Goal: Task Accomplishment & Management: Use online tool/utility

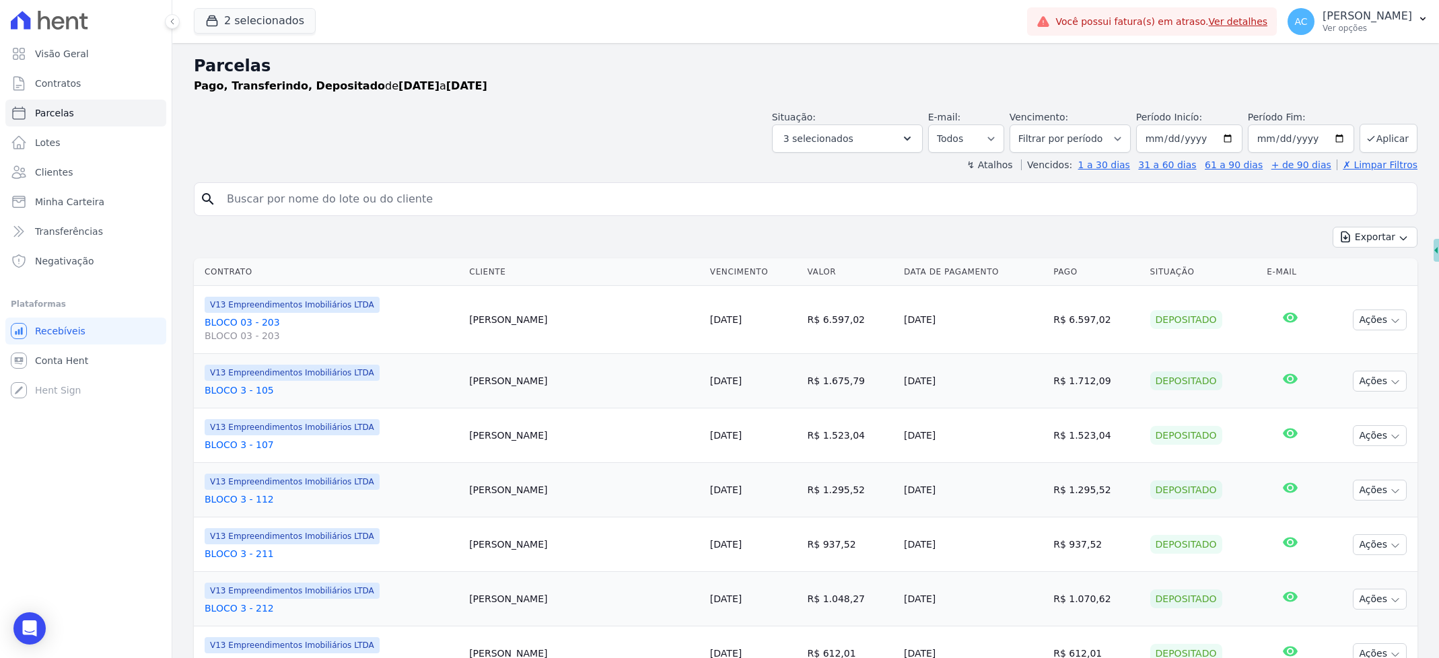
select select
click at [71, 104] on link "Parcelas" at bounding box center [85, 113] width 161 height 27
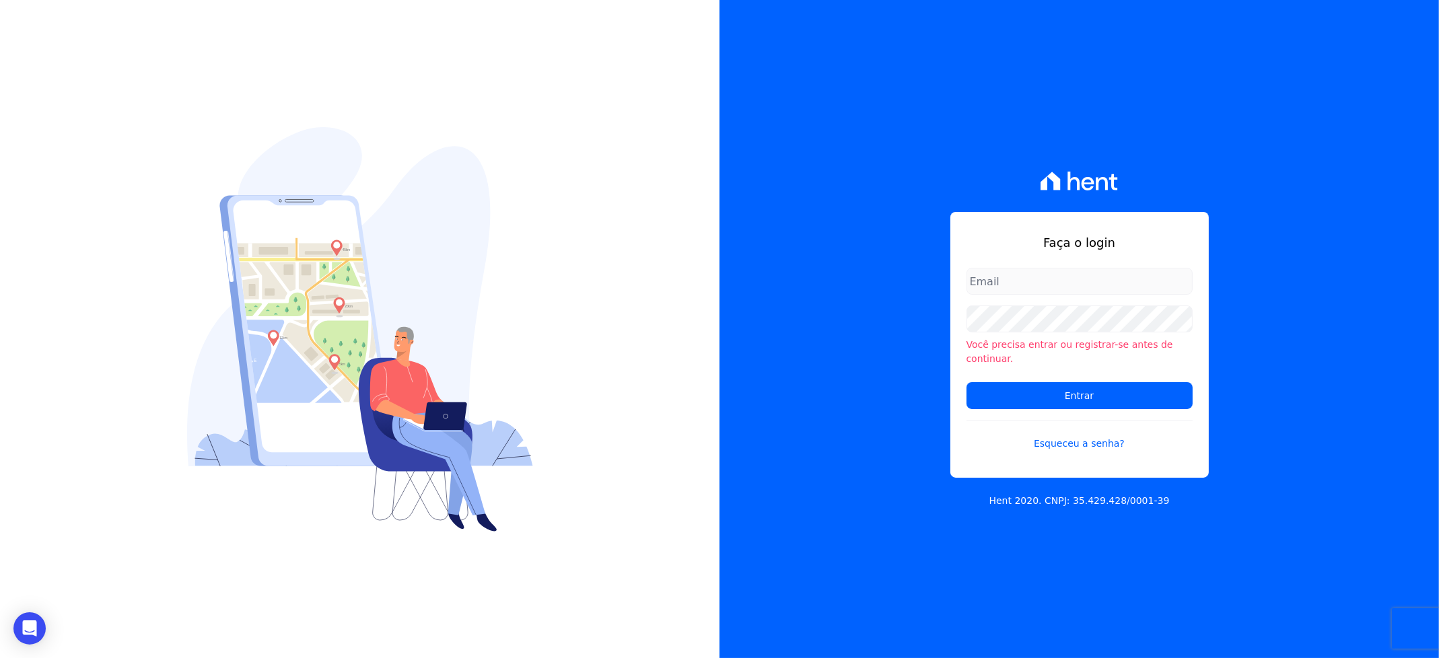
type input "andersoncruz@construtoravitale.com.br"
drag, startPoint x: 1021, startPoint y: 285, endPoint x: 1024, endPoint y: 300, distance: 15.1
click at [1021, 285] on input "andersoncruz@construtoravitale.com.br" at bounding box center [1080, 281] width 226 height 27
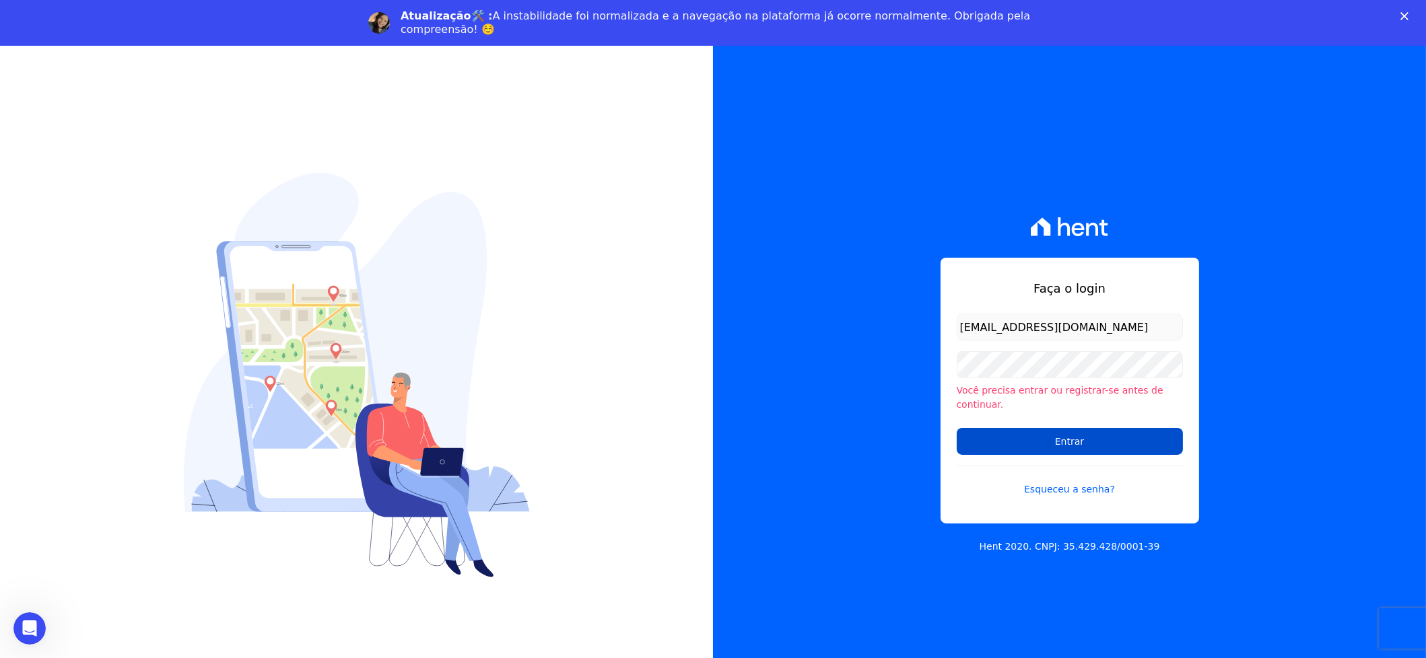
click at [1019, 434] on input "Entrar" at bounding box center [1070, 441] width 226 height 27
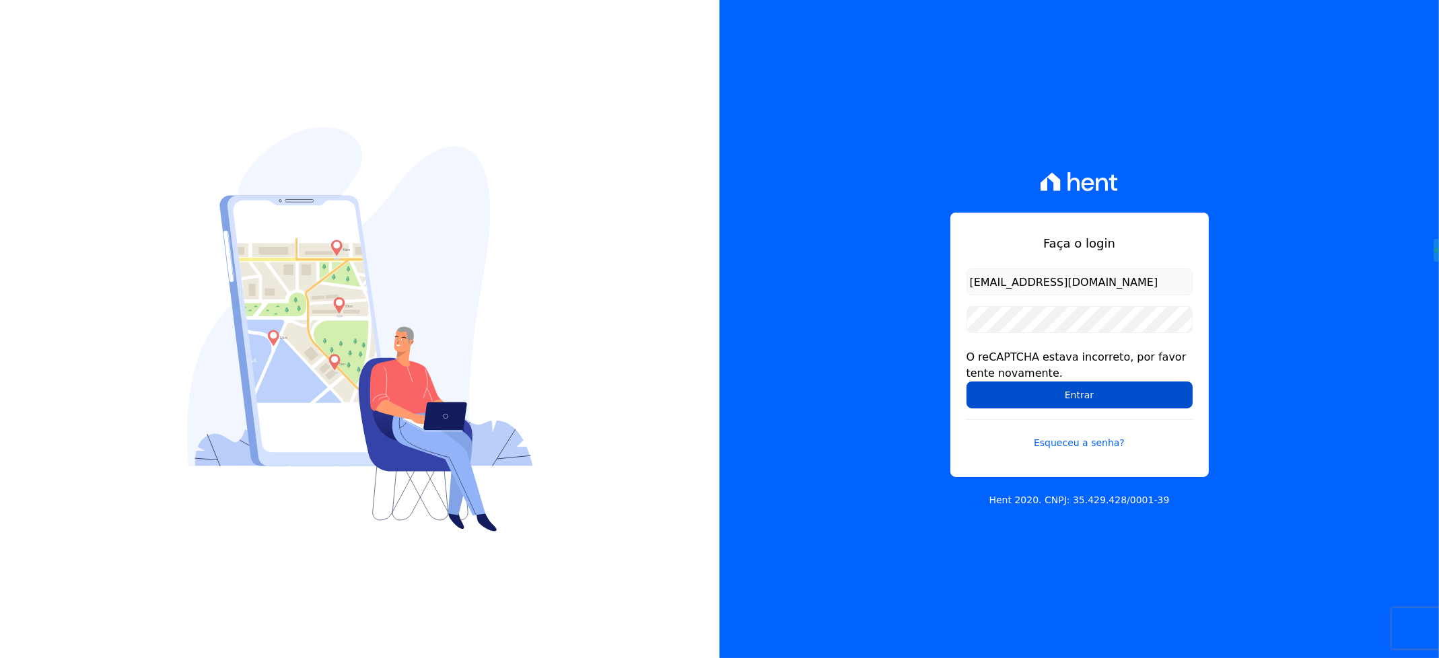
click at [1058, 392] on input "Entrar" at bounding box center [1080, 395] width 226 height 27
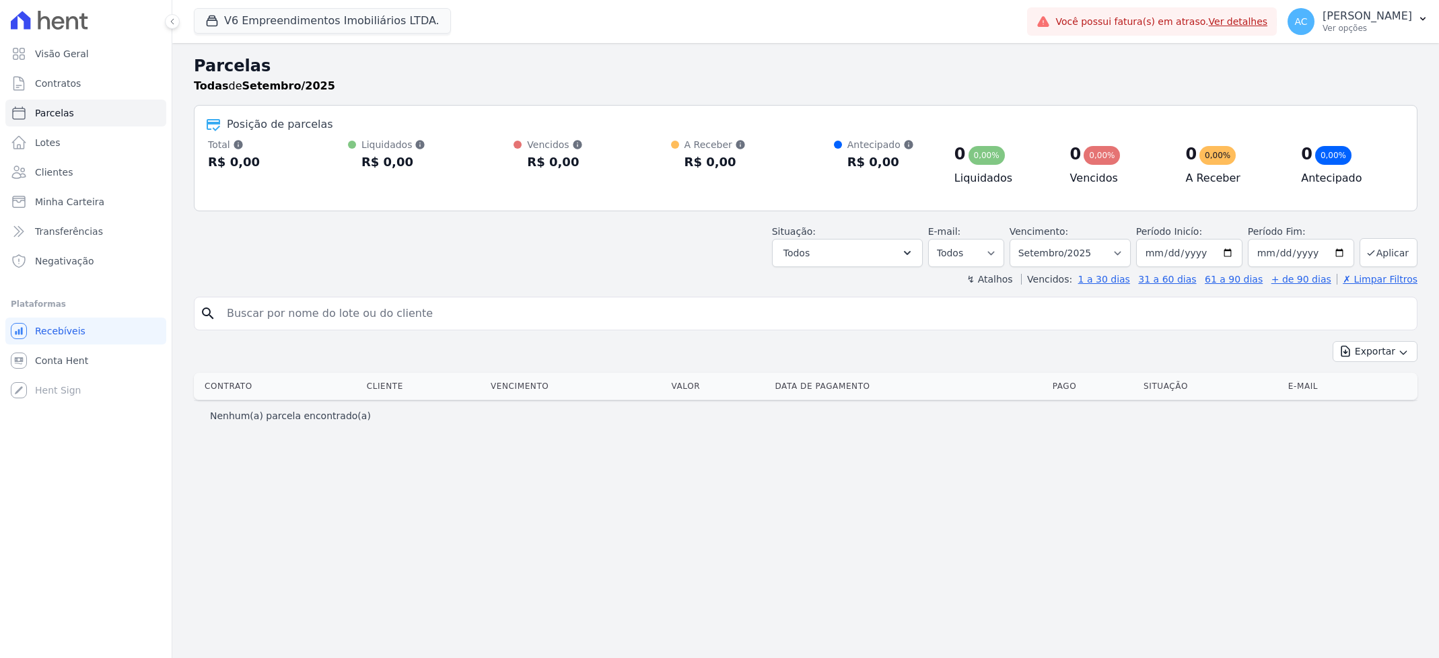
select select
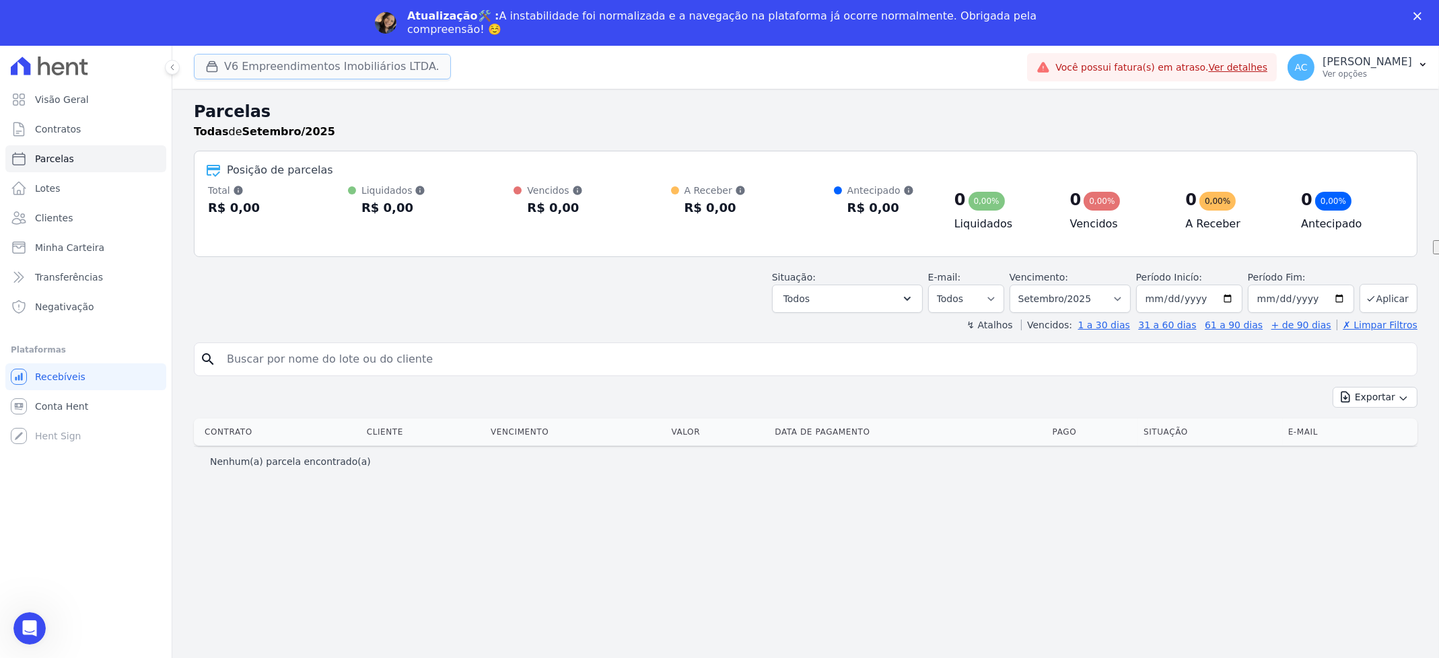
click at [283, 62] on button "V6 Empreendimentos Imobiliários LTDA." at bounding box center [322, 67] width 257 height 26
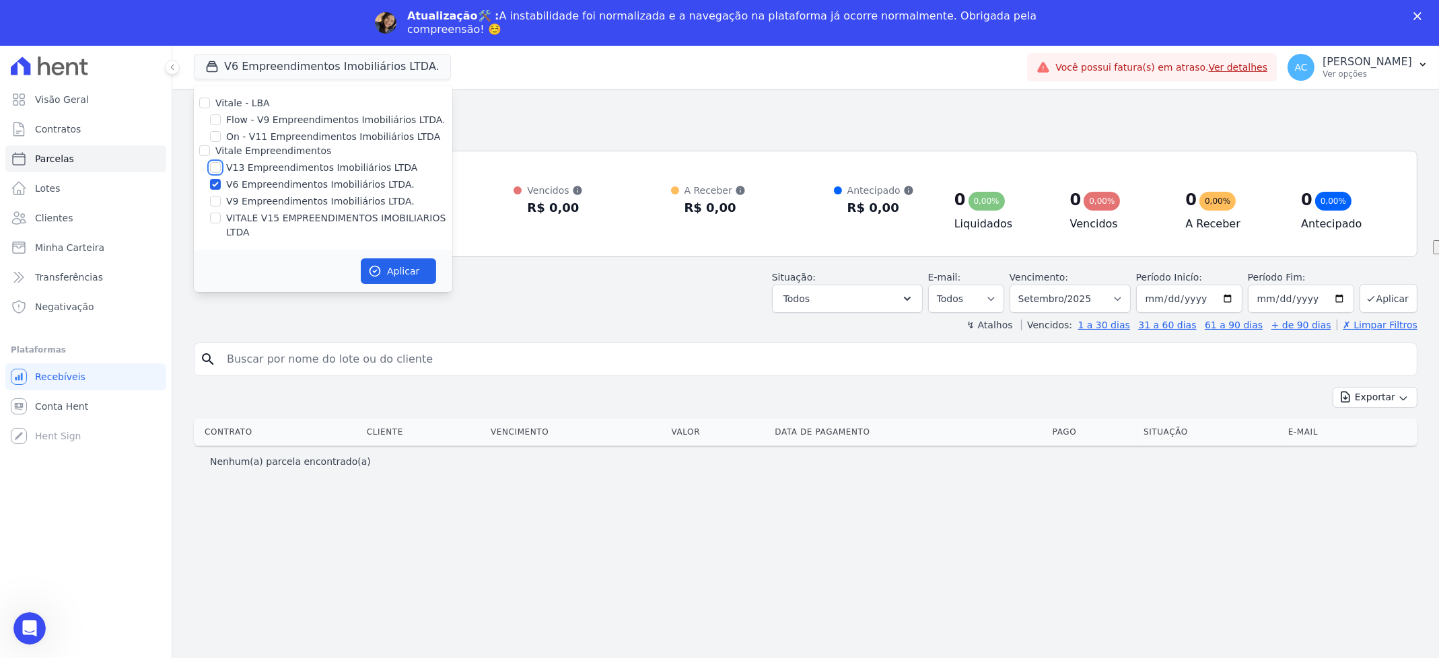
click at [215, 162] on input "V13 Empreendimentos Imobiliários LTDA" at bounding box center [215, 167] width 11 height 11
checkbox input "true"
click at [216, 179] on input "V6 Empreendimentos Imobiliários LTDA." at bounding box center [215, 184] width 11 height 11
checkbox input "false"
click at [213, 211] on div at bounding box center [215, 217] width 11 height 13
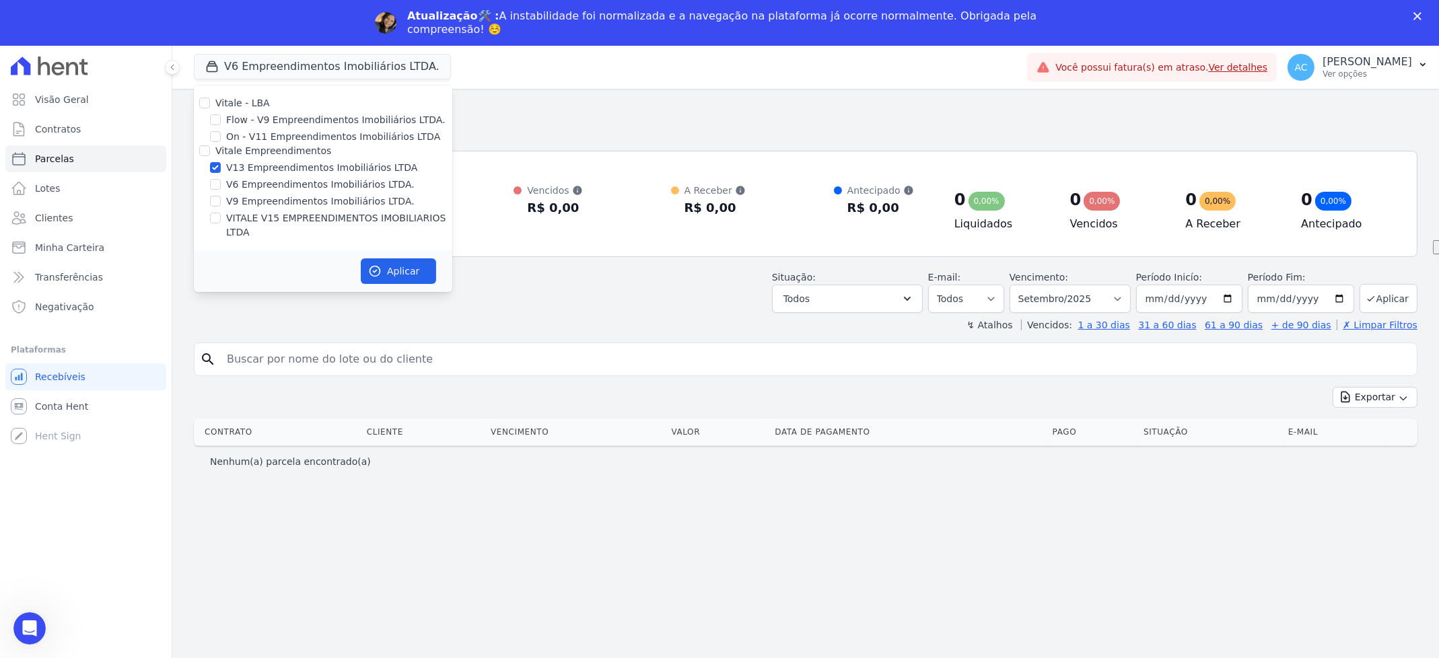
click at [221, 219] on div "VITALE V15 EMPREENDIMENTOS IMOBILIARIOS LTDA" at bounding box center [323, 225] width 259 height 28
click at [219, 221] on input "VITALE V15 EMPREENDIMENTOS IMOBILIARIOS LTDA" at bounding box center [215, 218] width 11 height 11
checkbox input "true"
click at [387, 259] on button "Aplicar" at bounding box center [398, 272] width 75 height 26
select select
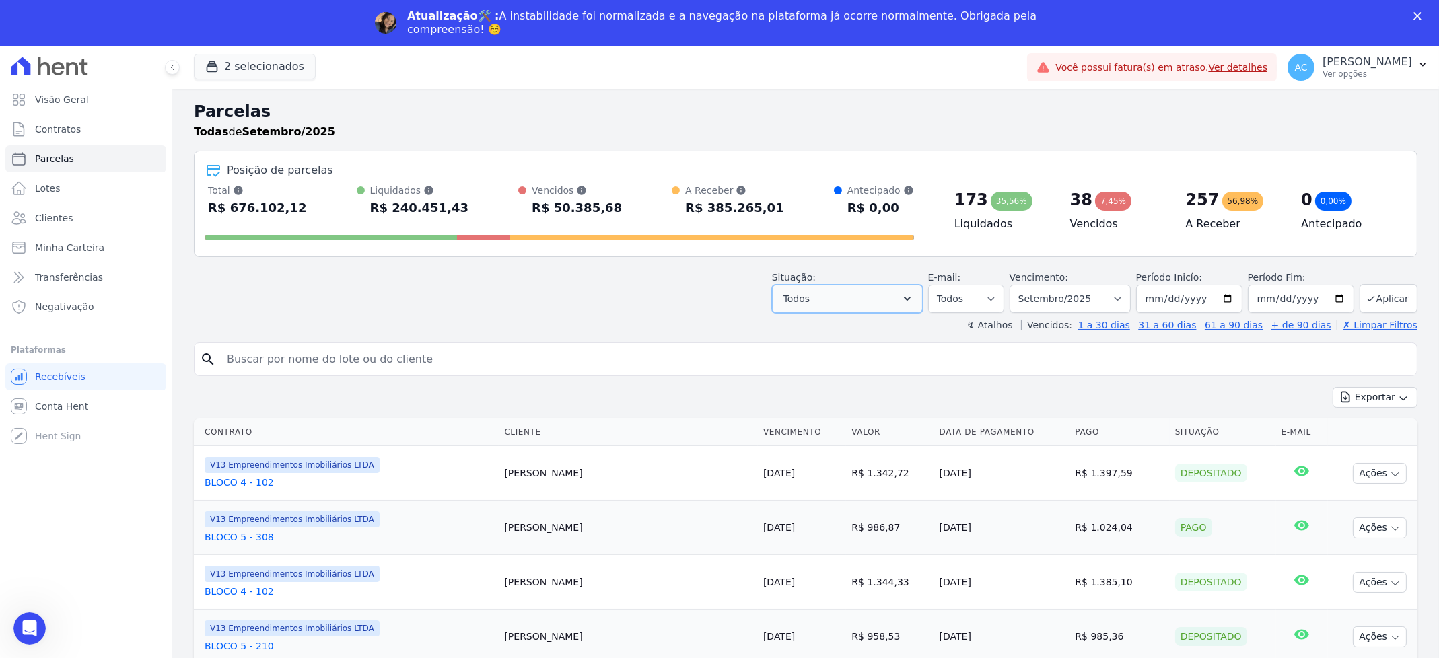
click at [876, 298] on button "Todos" at bounding box center [847, 299] width 151 height 28
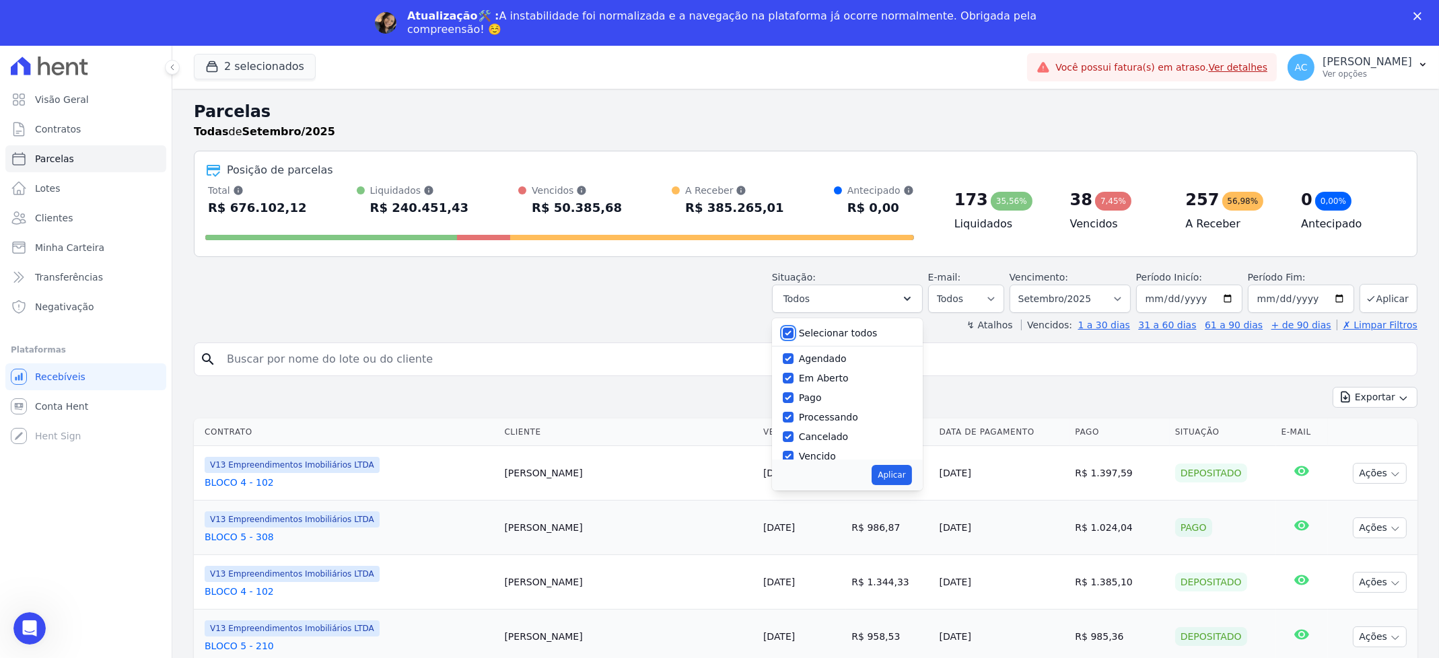
click at [794, 329] on input "Selecionar todos" at bounding box center [788, 333] width 11 height 11
checkbox input "false"
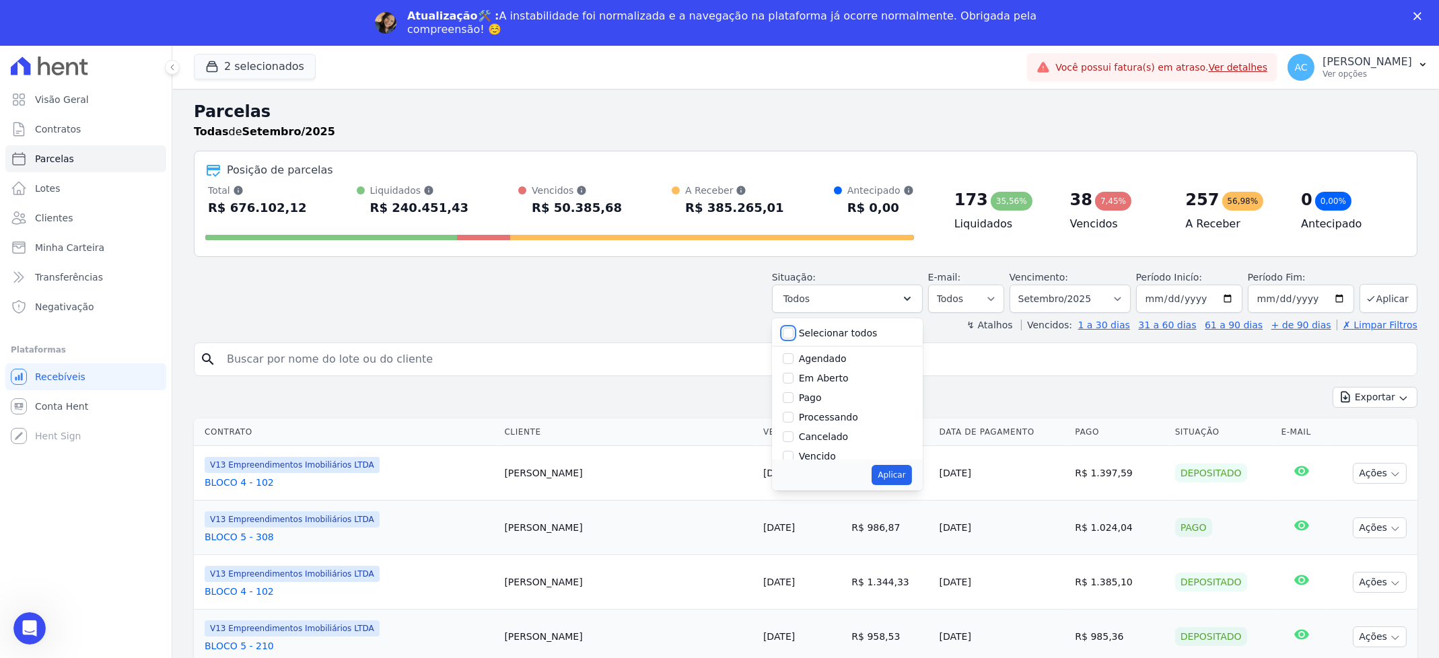
checkbox input "false"
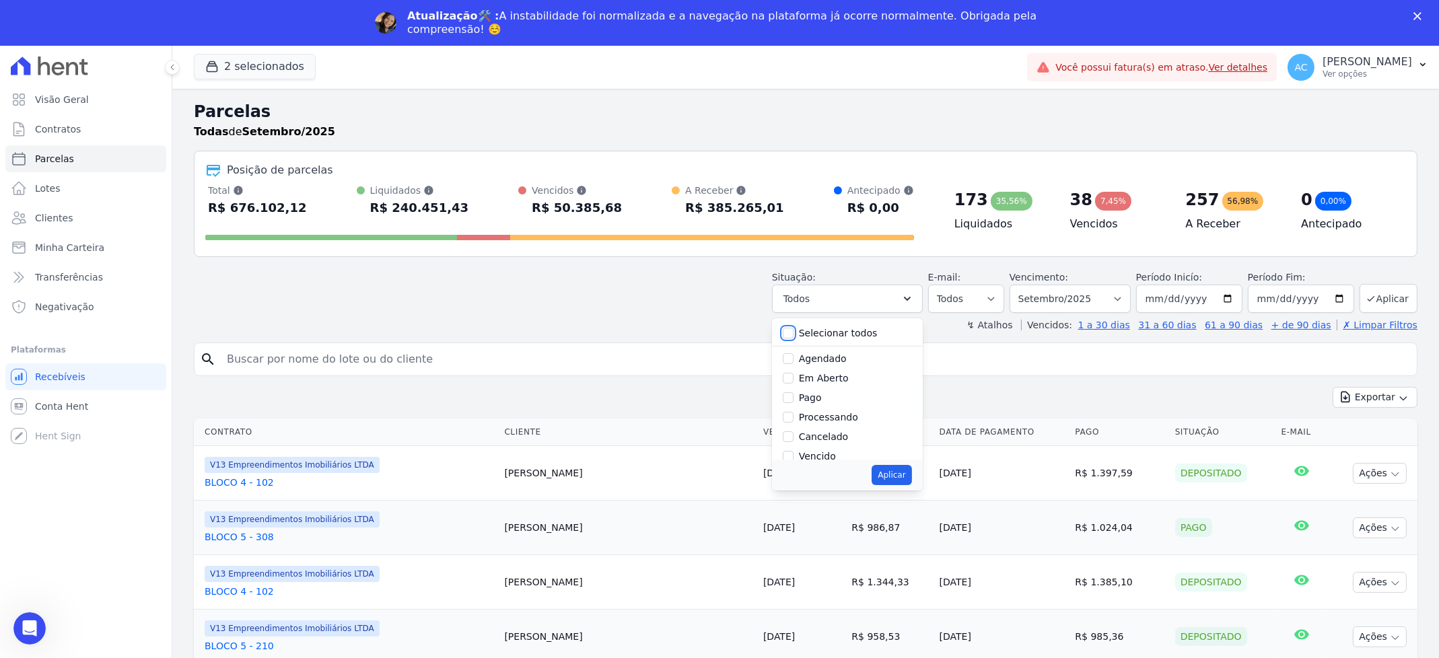
checkbox input "false"
click at [794, 399] on input "Pago" at bounding box center [788, 397] width 11 height 11
checkbox input "true"
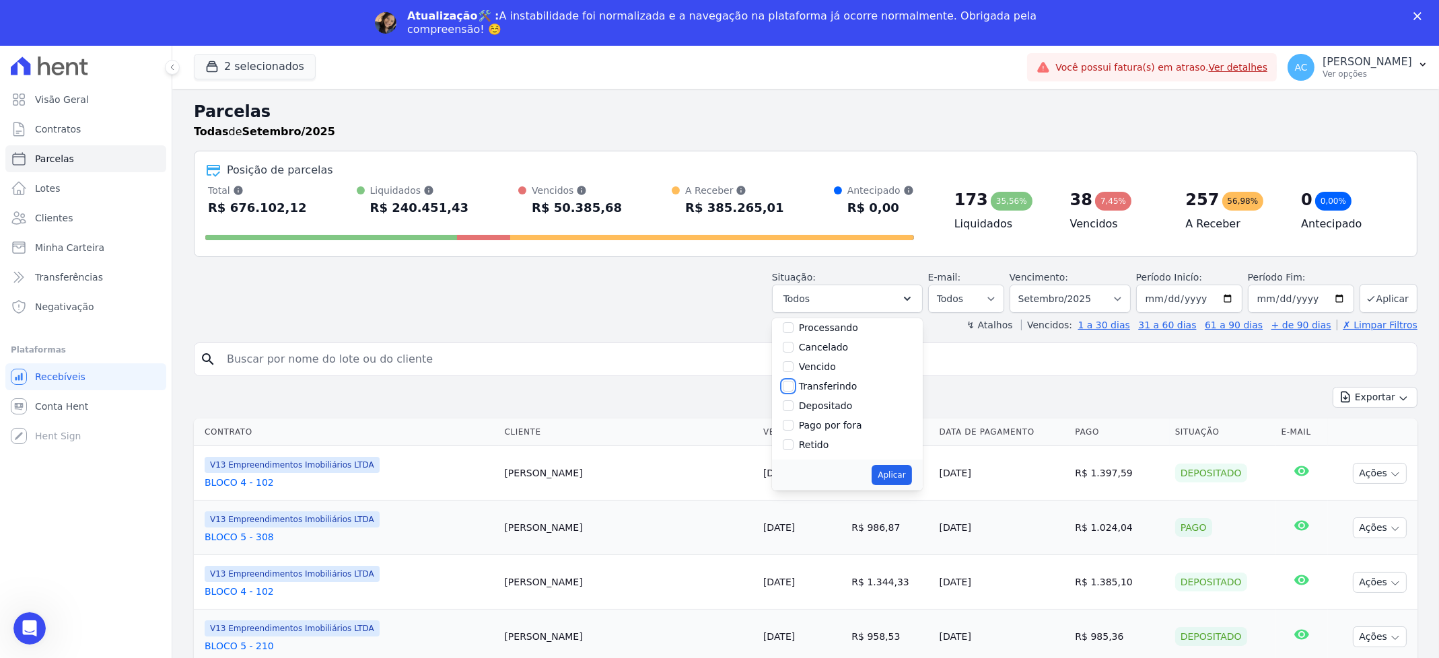
click at [794, 388] on input "Transferindo" at bounding box center [788, 386] width 11 height 11
checkbox input "true"
click at [794, 407] on input "Depositado" at bounding box center [788, 406] width 11 height 11
checkbox input "true"
click at [895, 482] on button "Aplicar" at bounding box center [892, 475] width 40 height 20
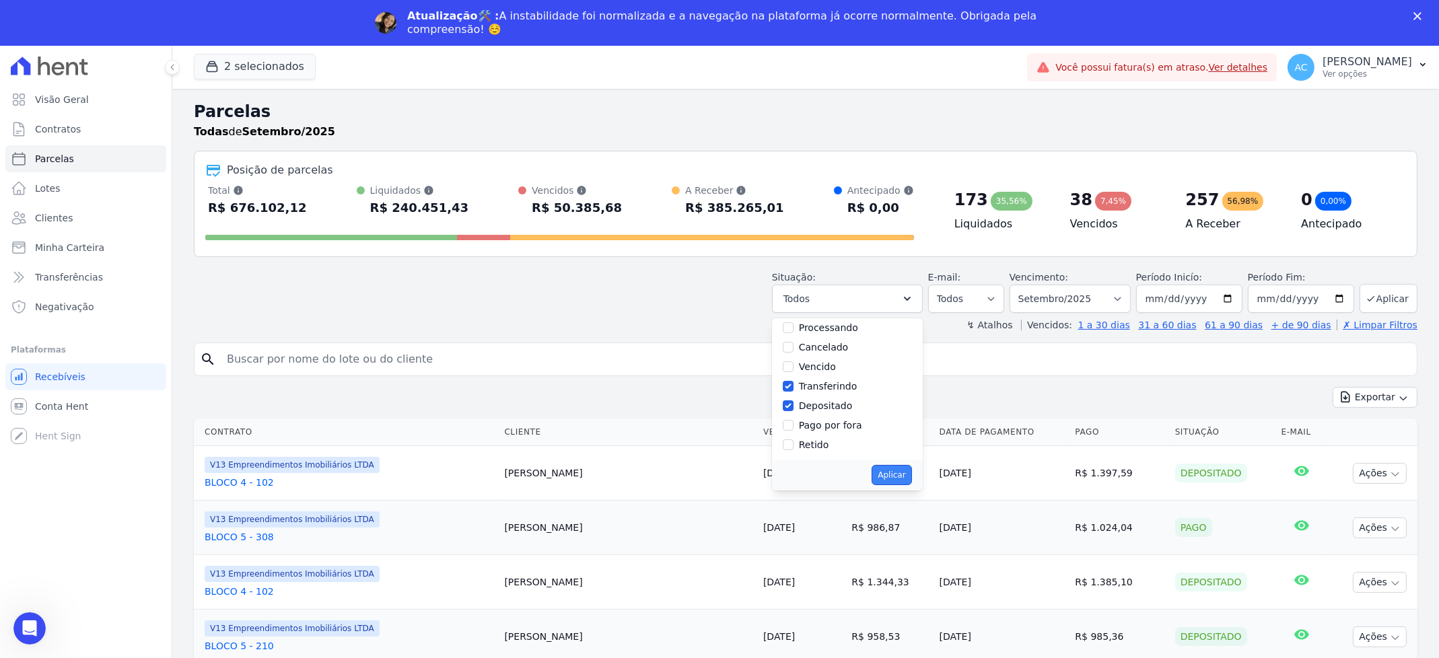
select select "paid"
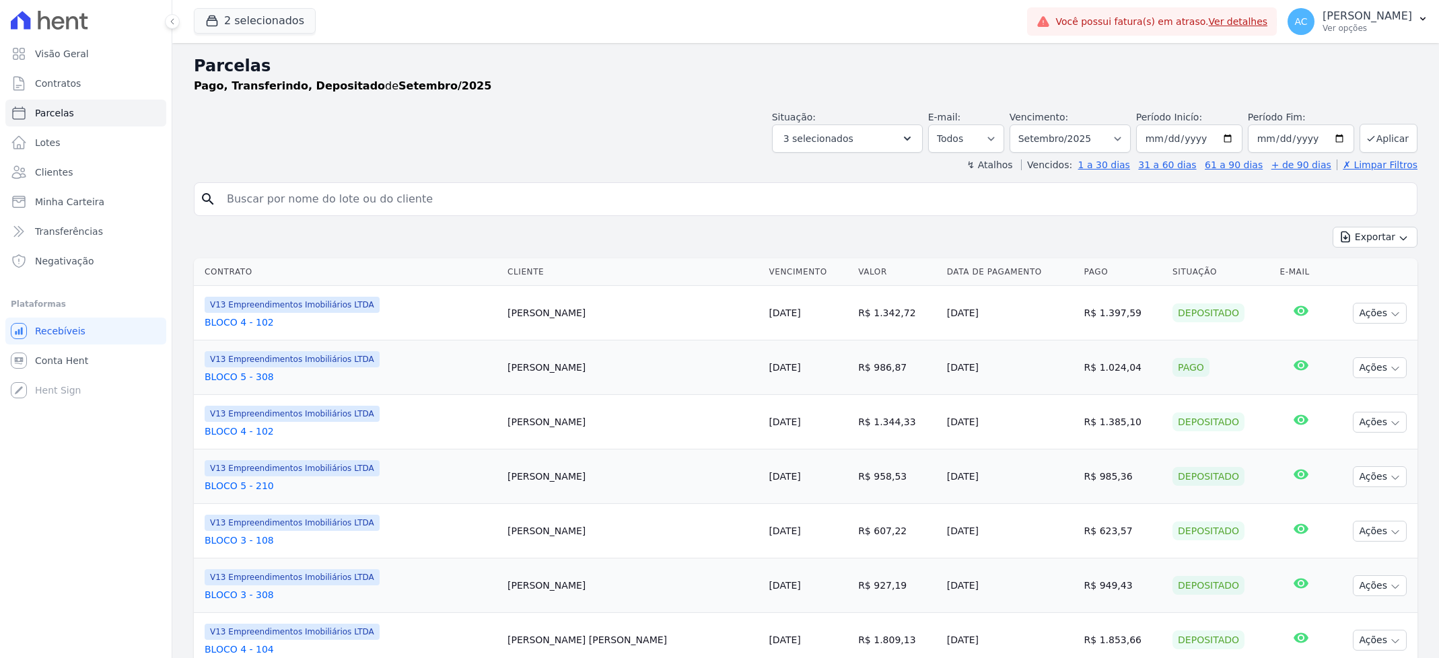
select select
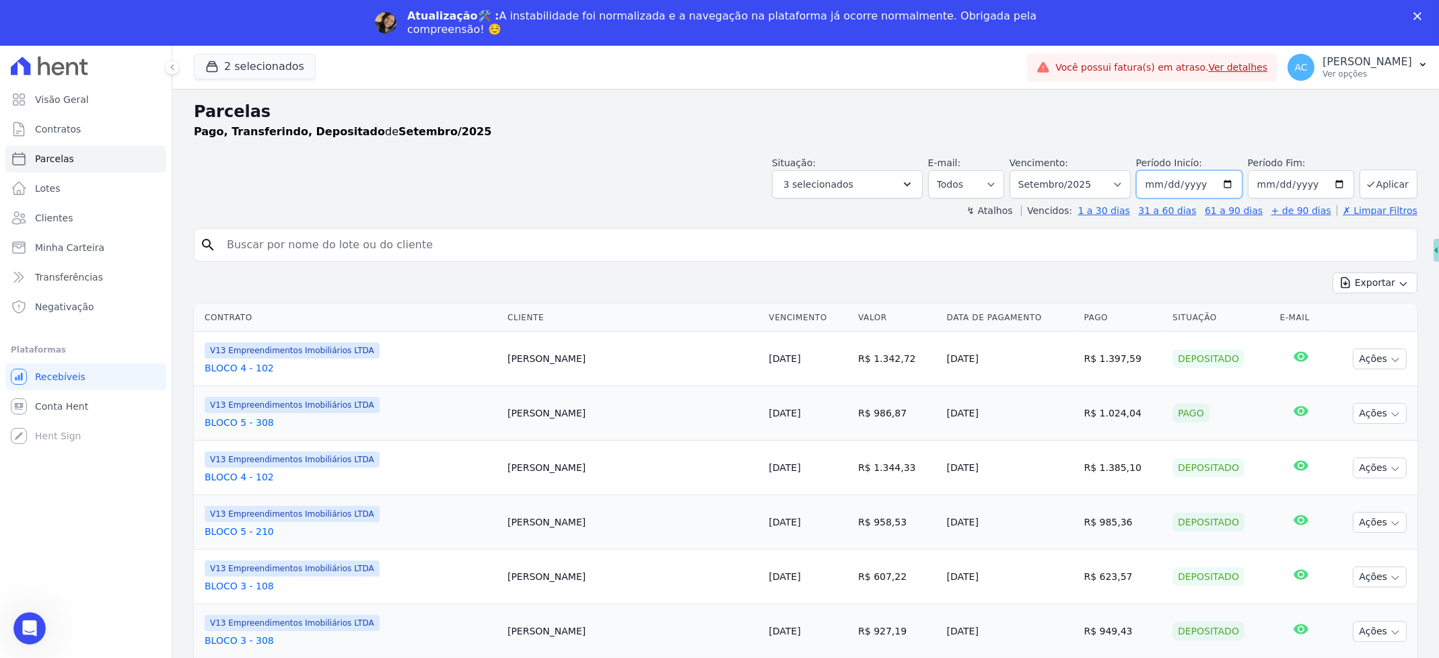
drag, startPoint x: 1149, startPoint y: 178, endPoint x: 1194, endPoint y: 203, distance: 51.3
click at [1148, 177] on input "[DATE]" at bounding box center [1189, 184] width 106 height 28
type input "[DATE]"
click at [1368, 170] on button "Aplicar" at bounding box center [1389, 184] width 58 height 29
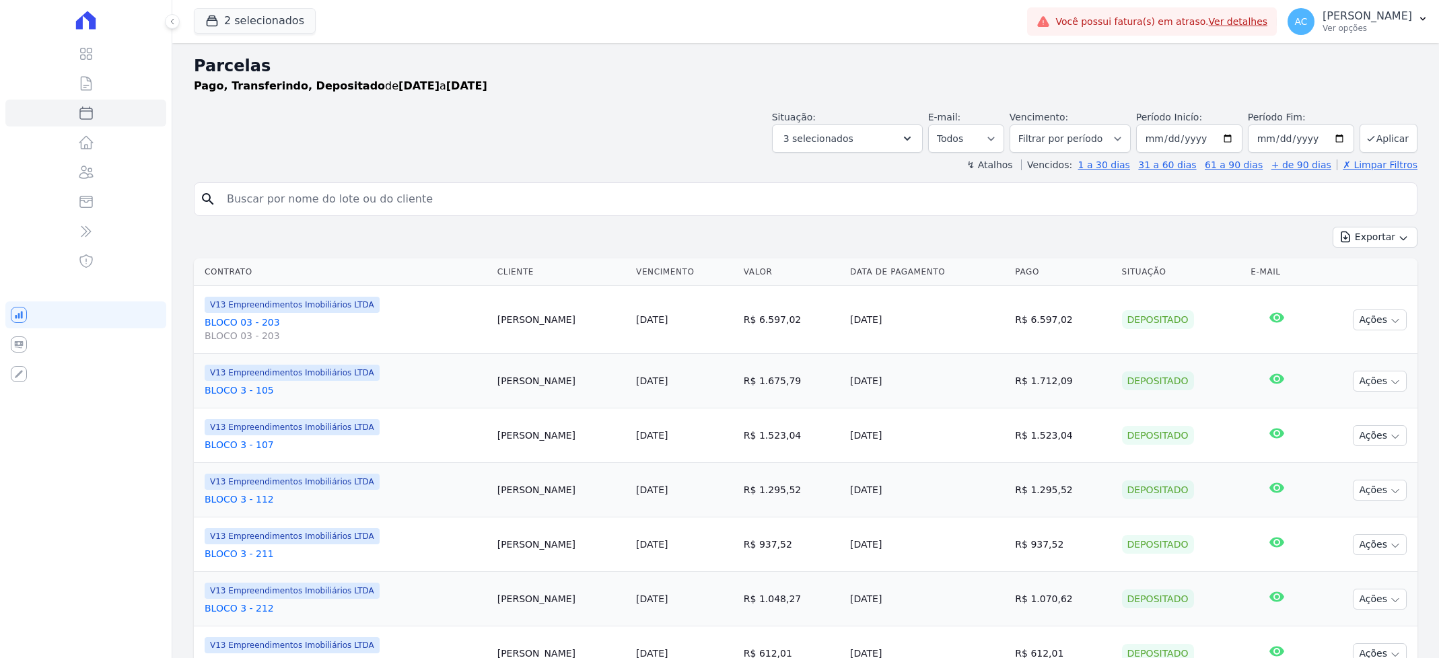
select select
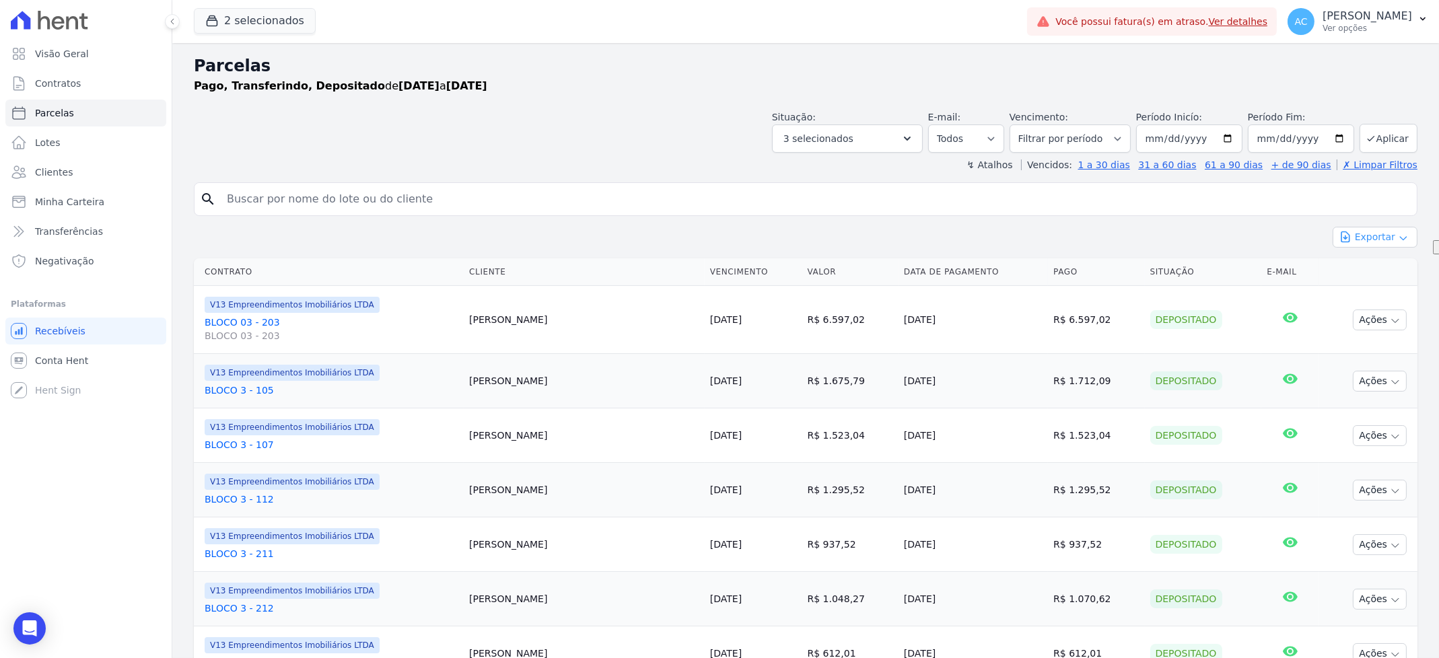
click at [1377, 242] on button "Exportar" at bounding box center [1375, 237] width 85 height 21
click at [1357, 297] on span "Exportar CSV" at bounding box center [1373, 291] width 71 height 13
